Goal: Find specific page/section: Find specific page/section

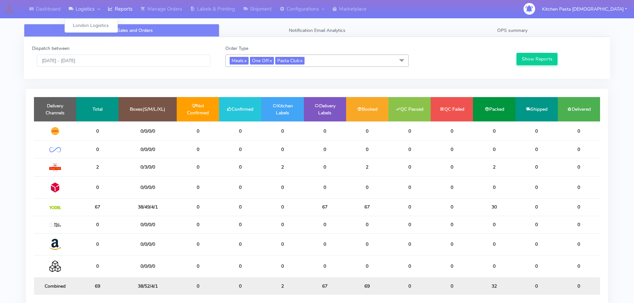
click at [98, 14] on link "Logistics" at bounding box center [84, 9] width 39 height 18
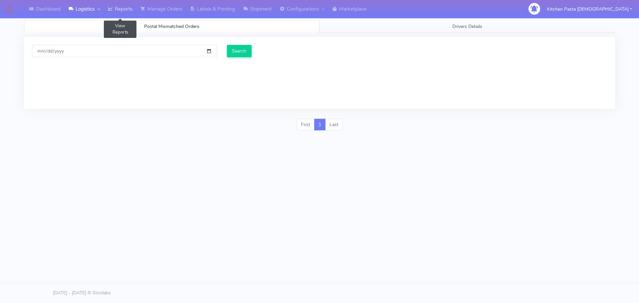
click at [126, 8] on link "Reports" at bounding box center [120, 9] width 33 height 18
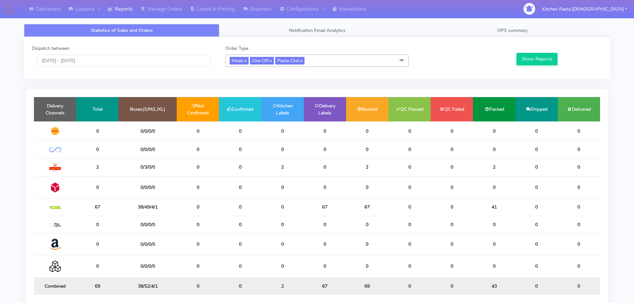
click at [337, 58] on span "Meals x One Off x Pasta Club x" at bounding box center [316, 61] width 183 height 12
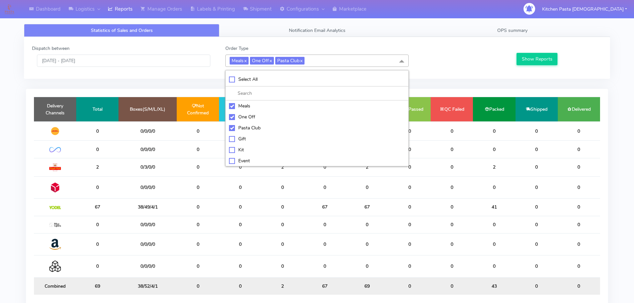
click at [249, 80] on div "Select All" at bounding box center [317, 79] width 176 height 7
checkbox input "true"
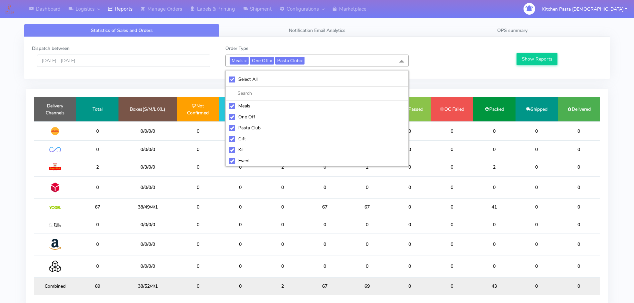
checkbox input "true"
click at [249, 80] on div "UnSelect All" at bounding box center [317, 79] width 176 height 7
checkbox input "false"
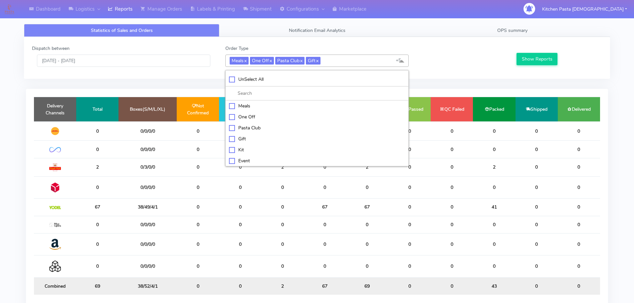
checkbox input "false"
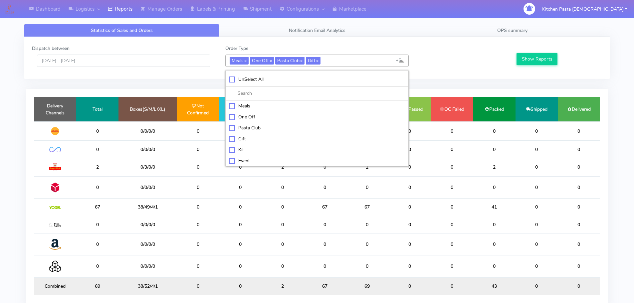
checkbox input "false"
click at [252, 157] on div "ATAVI" at bounding box center [317, 159] width 176 height 7
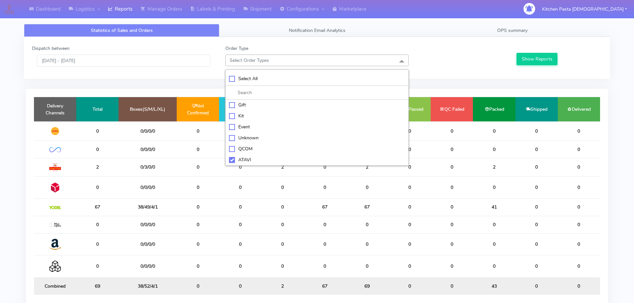
checkbox input "true"
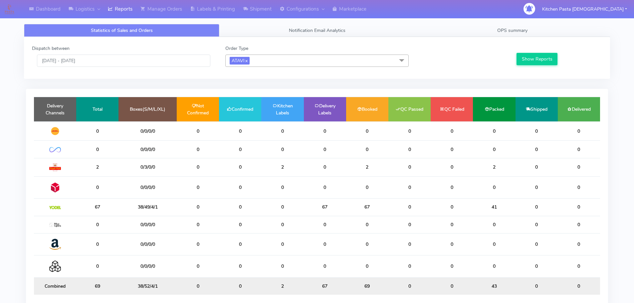
click at [543, 53] on div "Show Reports" at bounding box center [558, 56] width 96 height 22
click at [540, 61] on button "Show Reports" at bounding box center [536, 59] width 41 height 12
